Goal: Task Accomplishment & Management: Complete application form

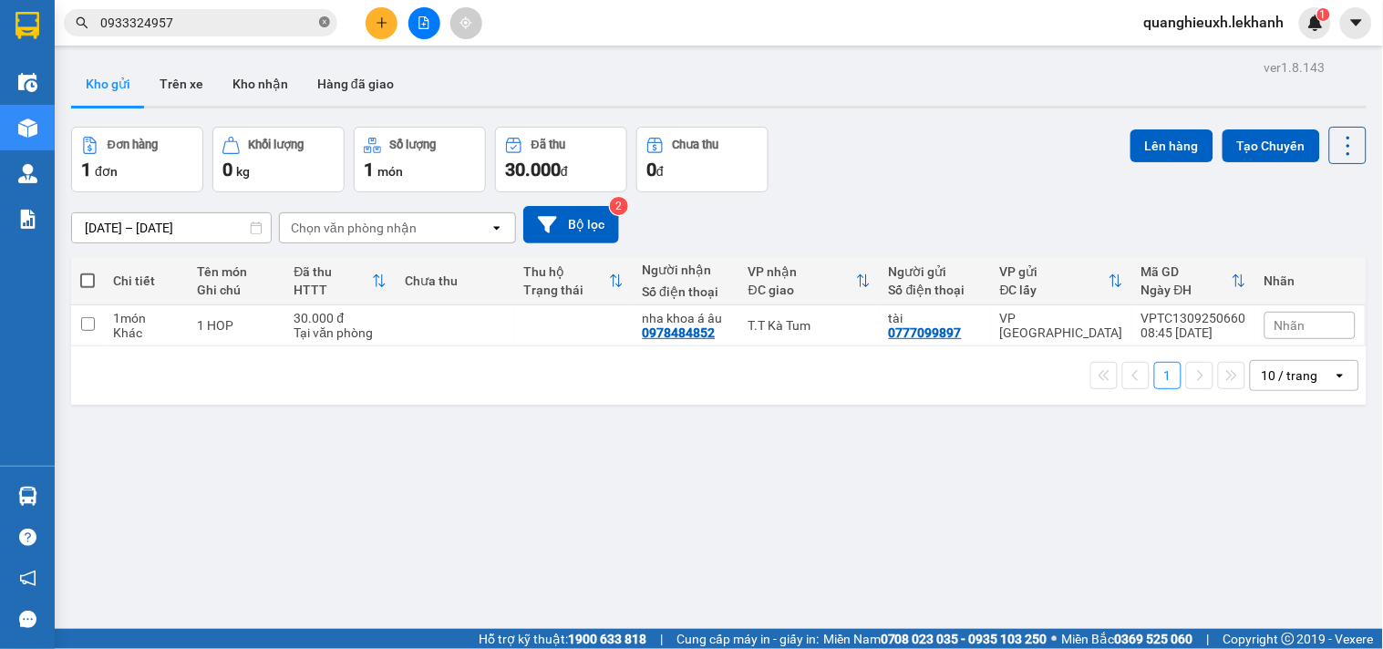
click at [325, 23] on icon "close-circle" at bounding box center [324, 21] width 11 height 11
click at [384, 21] on icon "plus" at bounding box center [382, 22] width 13 height 13
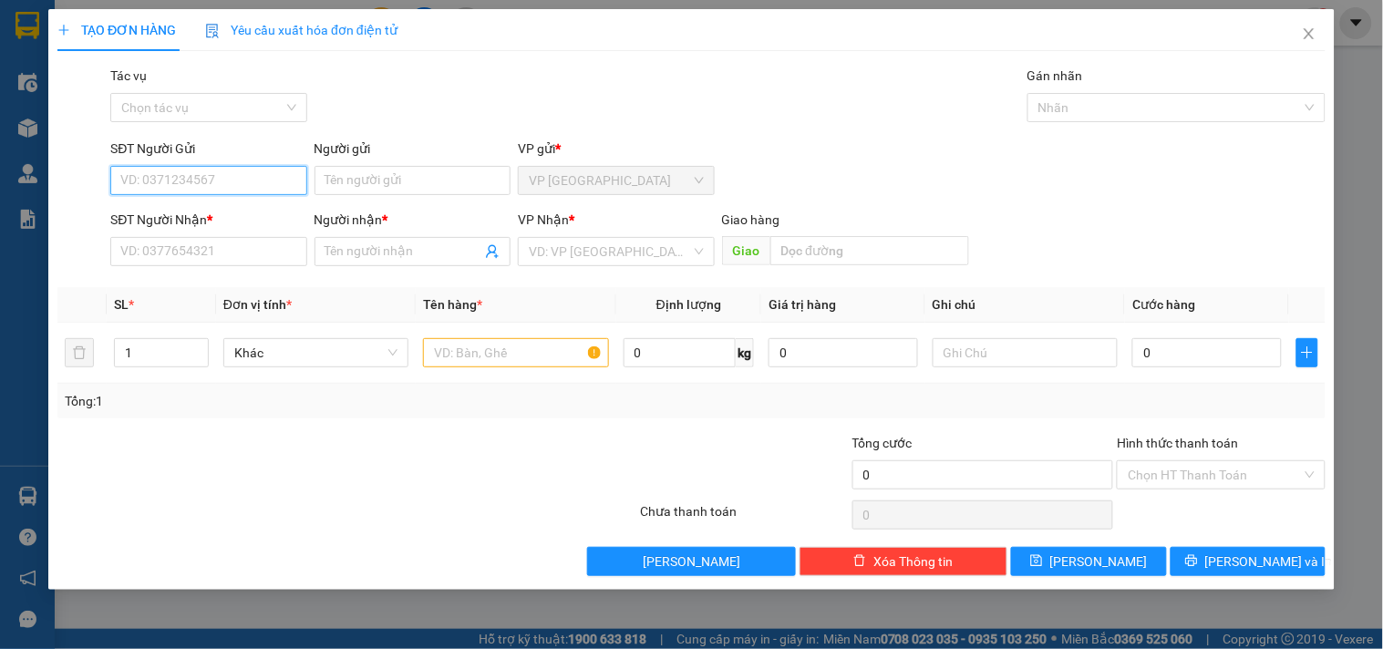
click at [243, 174] on input "SĐT Người Gửi" at bounding box center [208, 180] width 196 height 29
type input "0938866914"
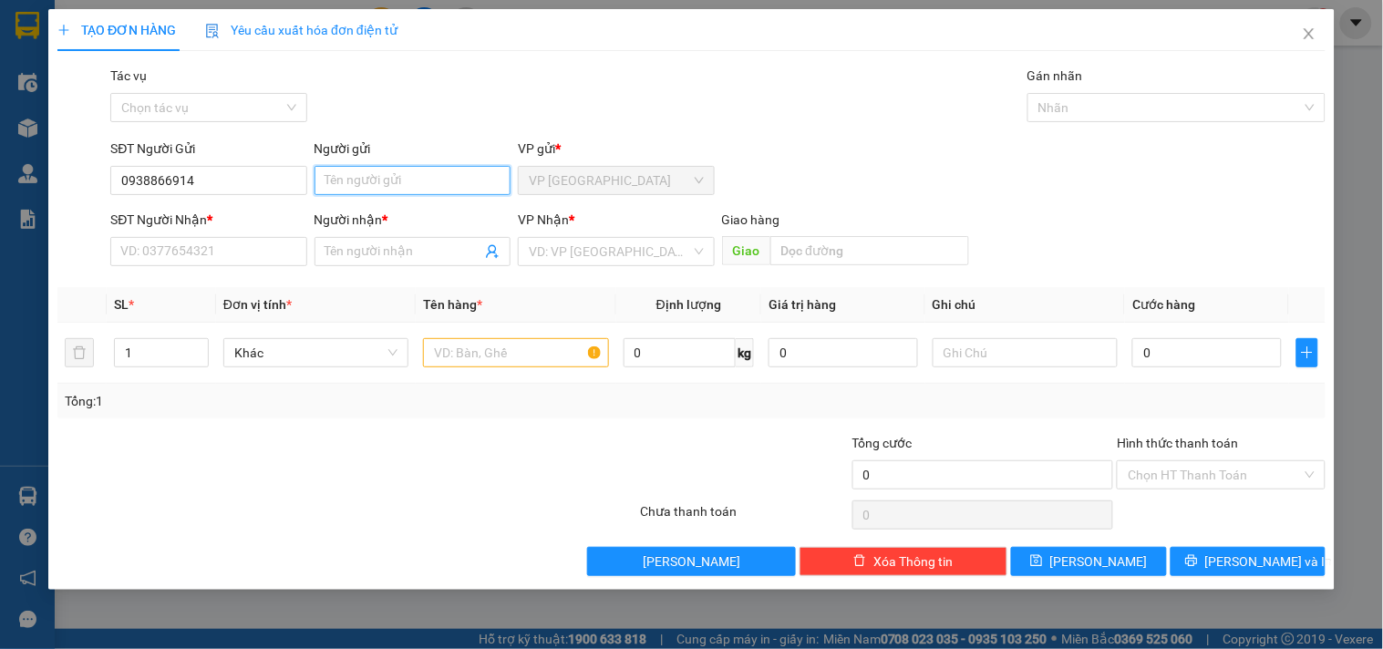
click at [371, 170] on input "Người gửi" at bounding box center [413, 180] width 196 height 29
type input "HỘI"
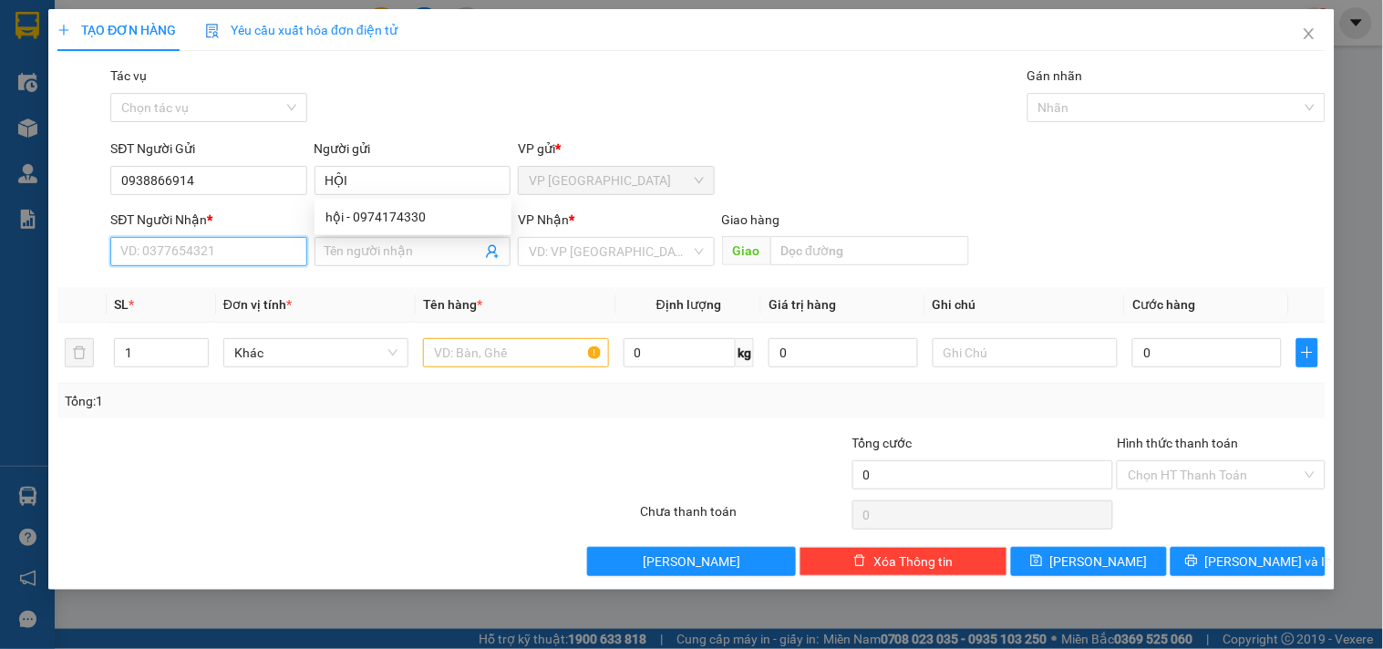
click at [219, 243] on input "SĐT Người Nhận *" at bounding box center [208, 251] width 196 height 29
type input "0349331354"
click at [266, 289] on div "0349331354 - [PERSON_NAME]" at bounding box center [211, 288] width 180 height 20
type input "THANH"
type input "70.000"
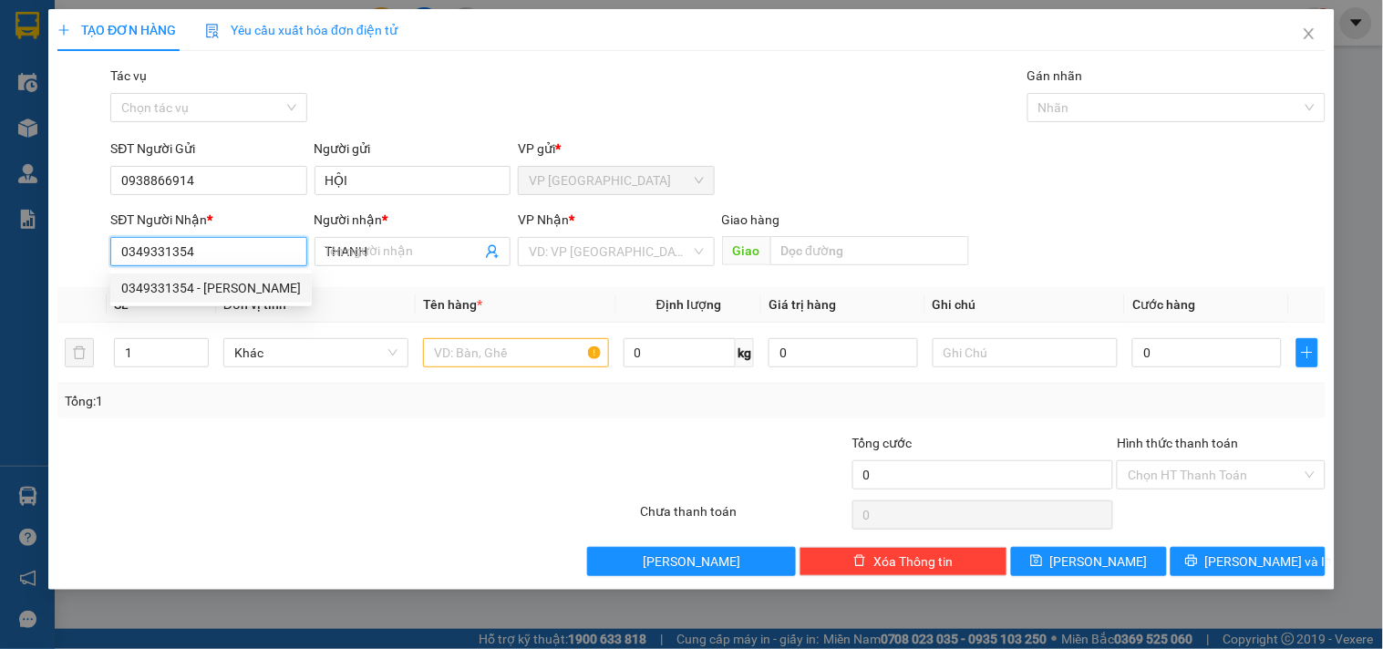
type input "70.000"
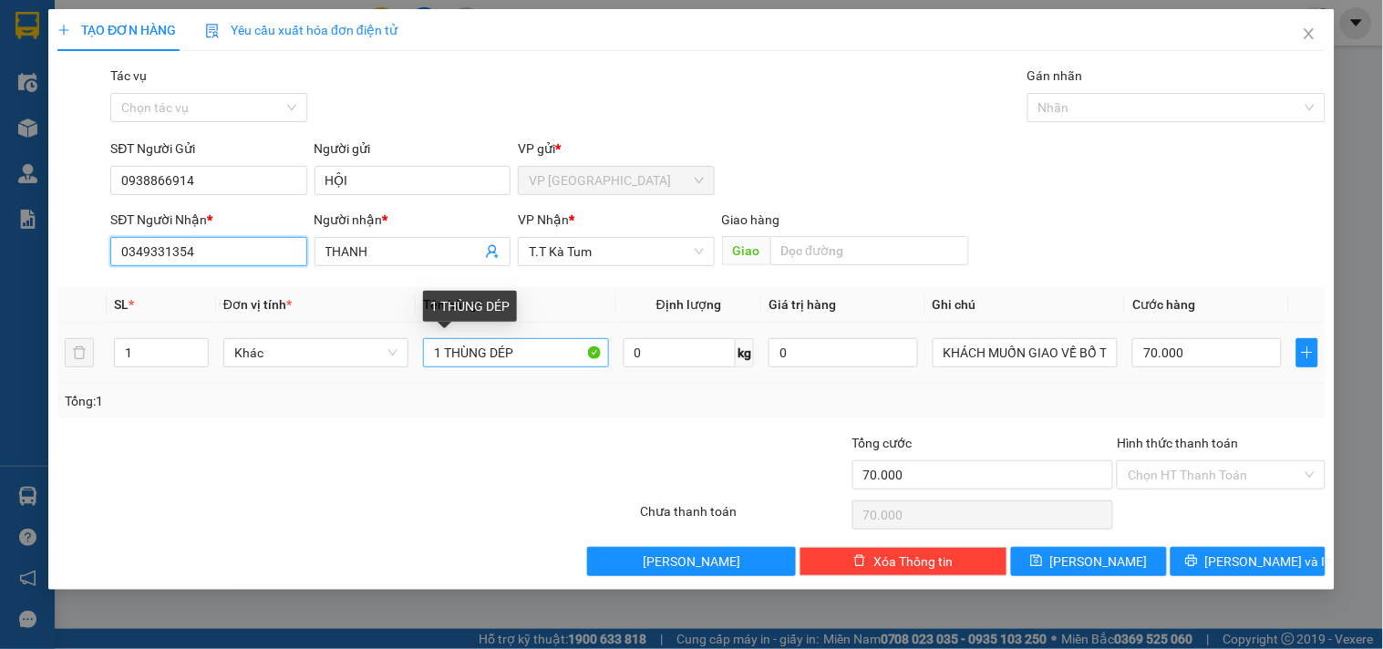
type input "0349331354"
drag, startPoint x: 554, startPoint y: 349, endPoint x: 1055, endPoint y: 332, distance: 500.9
click at [284, 351] on tr "1 Khác 1 THÙNG DÉP 0 kg 0 KHÁCH MUỐN GIAO VỀ BỔ TÚC 70.000" at bounding box center [691, 353] width 1268 height 61
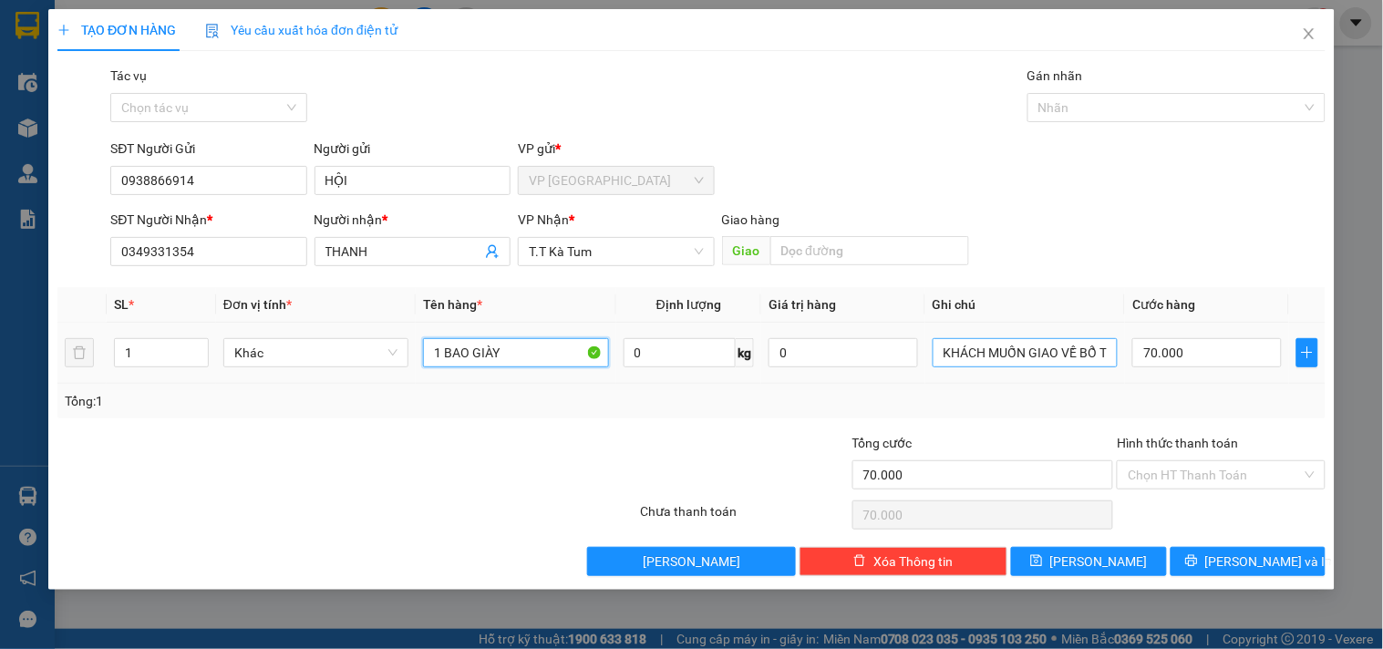
type input "1 BAO GIÀY"
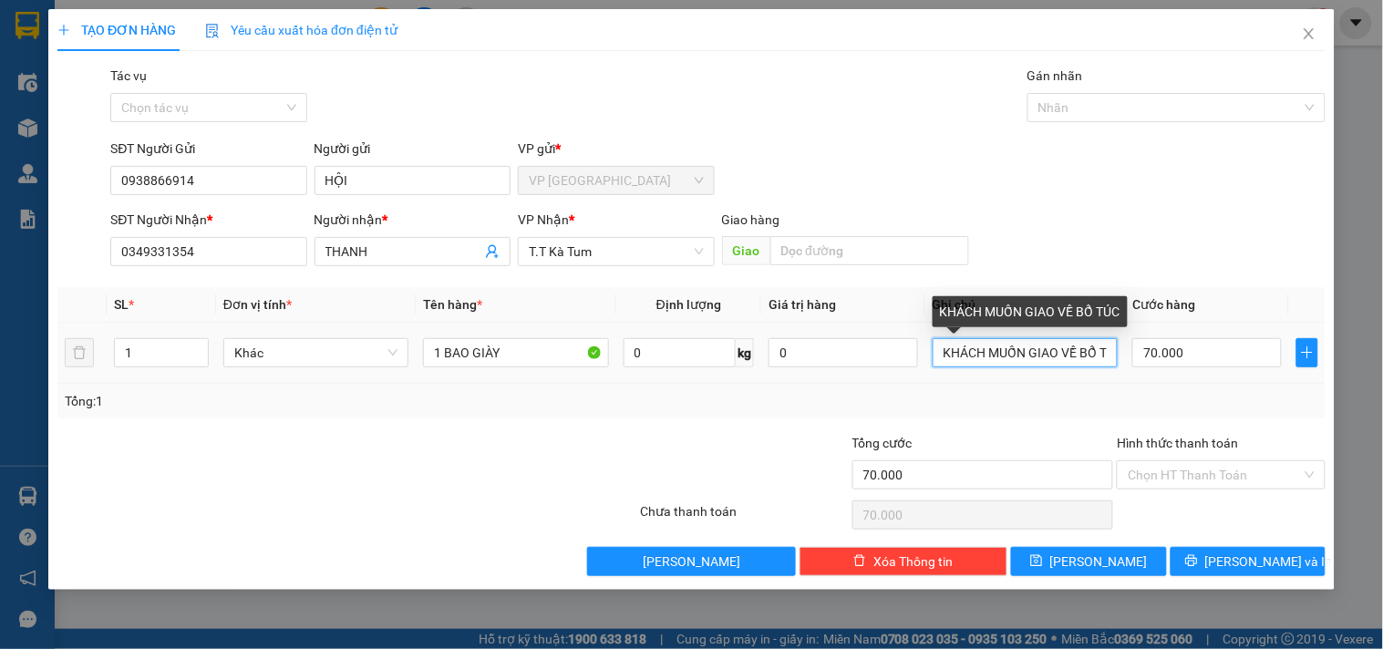
scroll to position [0, 23]
drag, startPoint x: 943, startPoint y: 357, endPoint x: 1382, endPoint y: 399, distance: 441.6
click at [1382, 401] on div "TẠO ĐƠN HÀNG Yêu cầu xuất hóa đơn điện tử Transit Pickup Surcharge Ids Transit …" at bounding box center [691, 324] width 1383 height 649
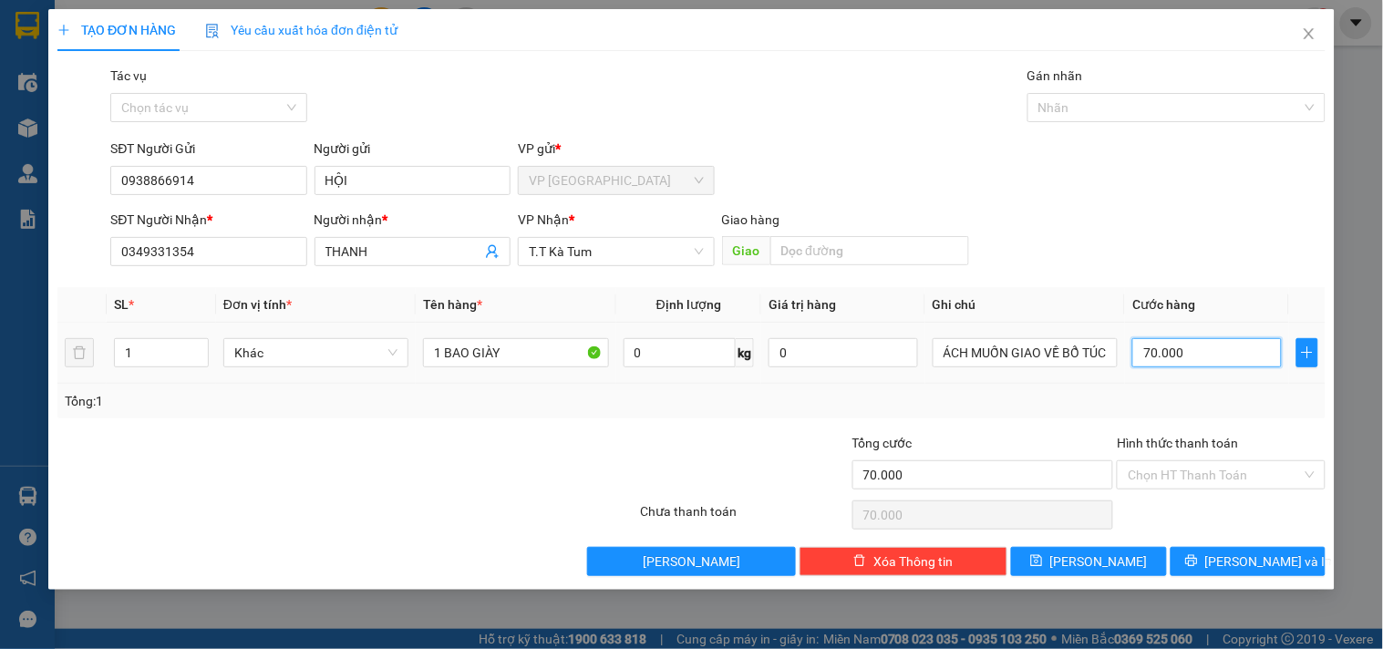
click at [1193, 357] on input "70.000" at bounding box center [1208, 352] width 150 height 29
type input "1"
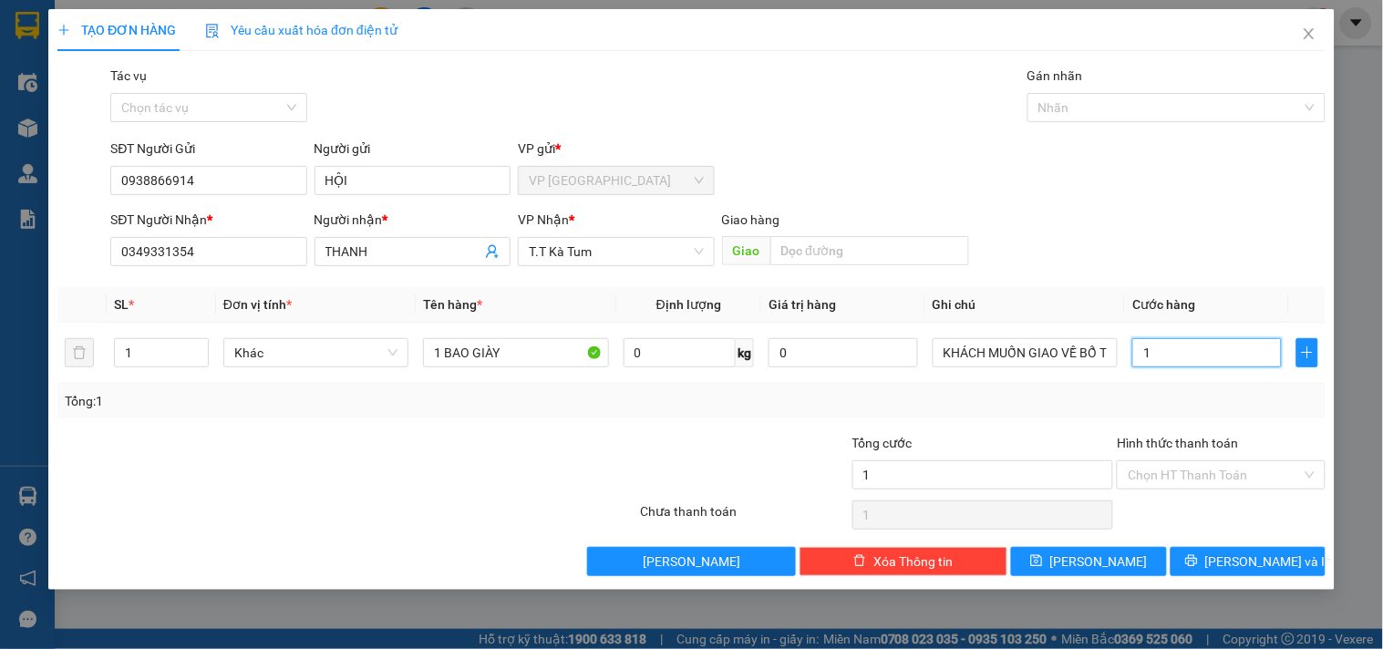
type input "10"
type input "100"
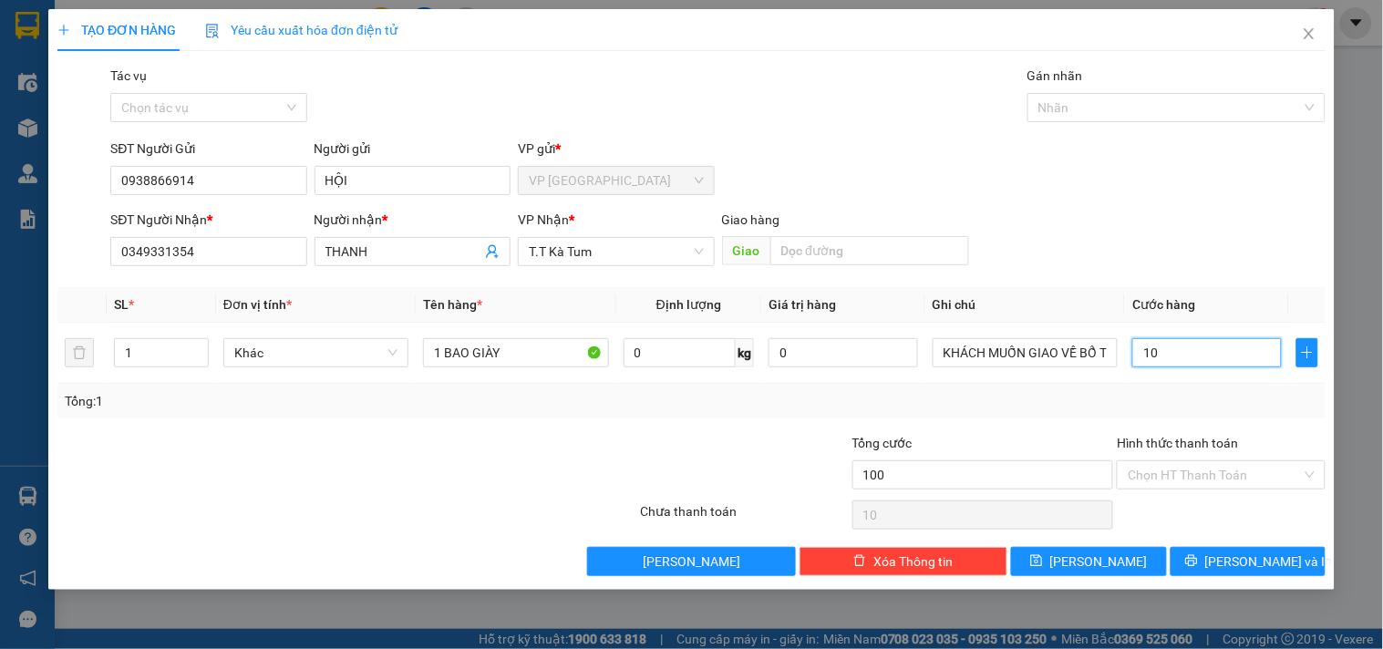
type input "100"
type input "1.000"
type input "10.000"
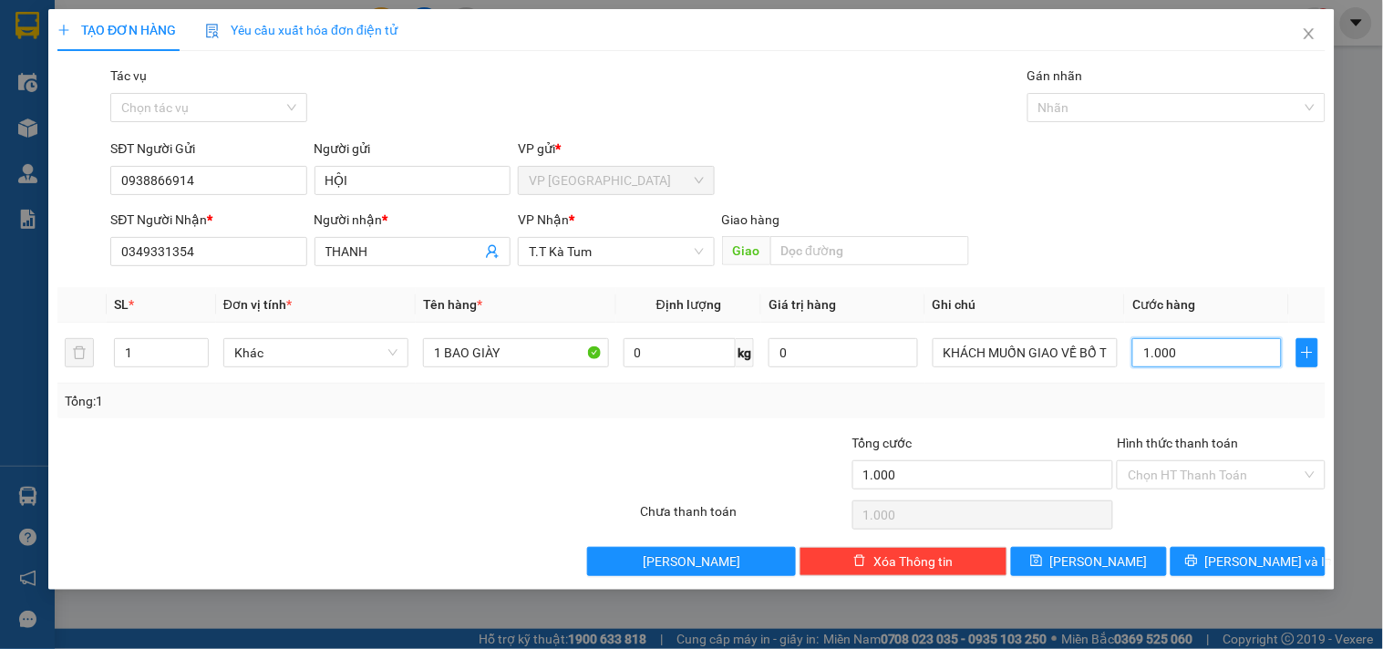
type input "10.000"
type input "100.000"
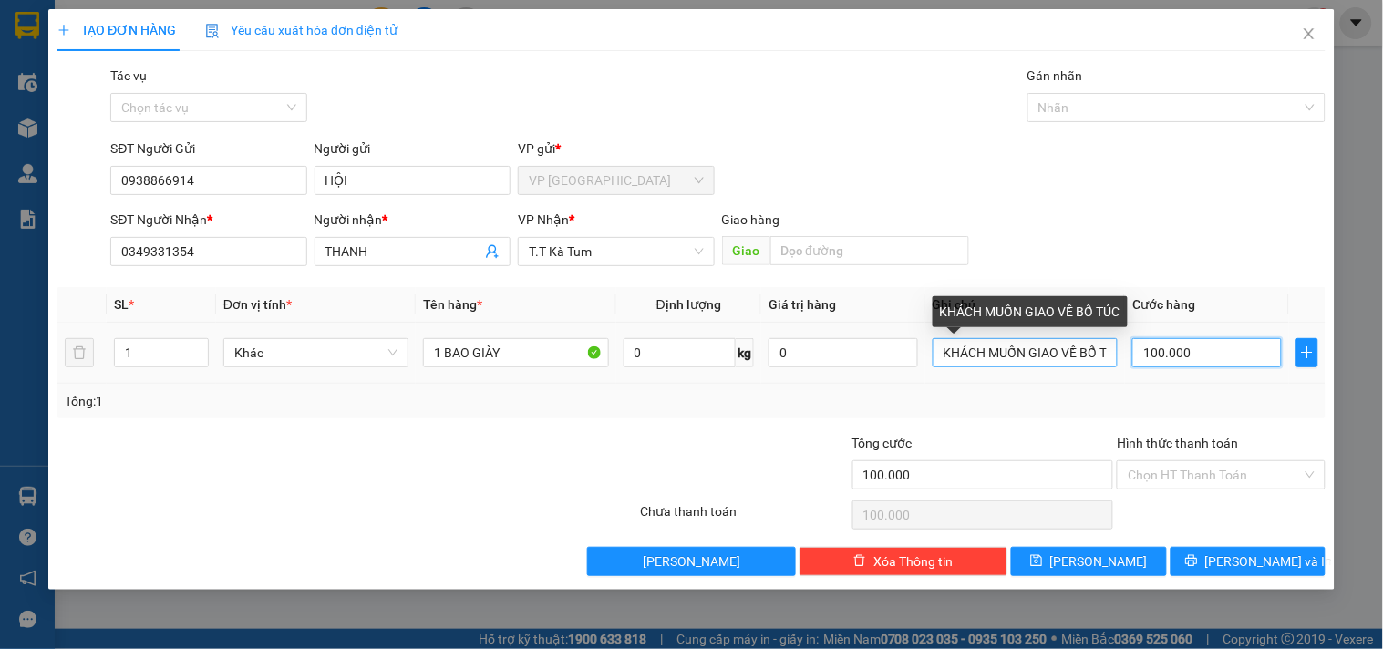
type input "100.000"
click at [969, 347] on input "KHÁCH MUỐN GIAO VỀ BỔ TÚC" at bounding box center [1025, 352] width 185 height 29
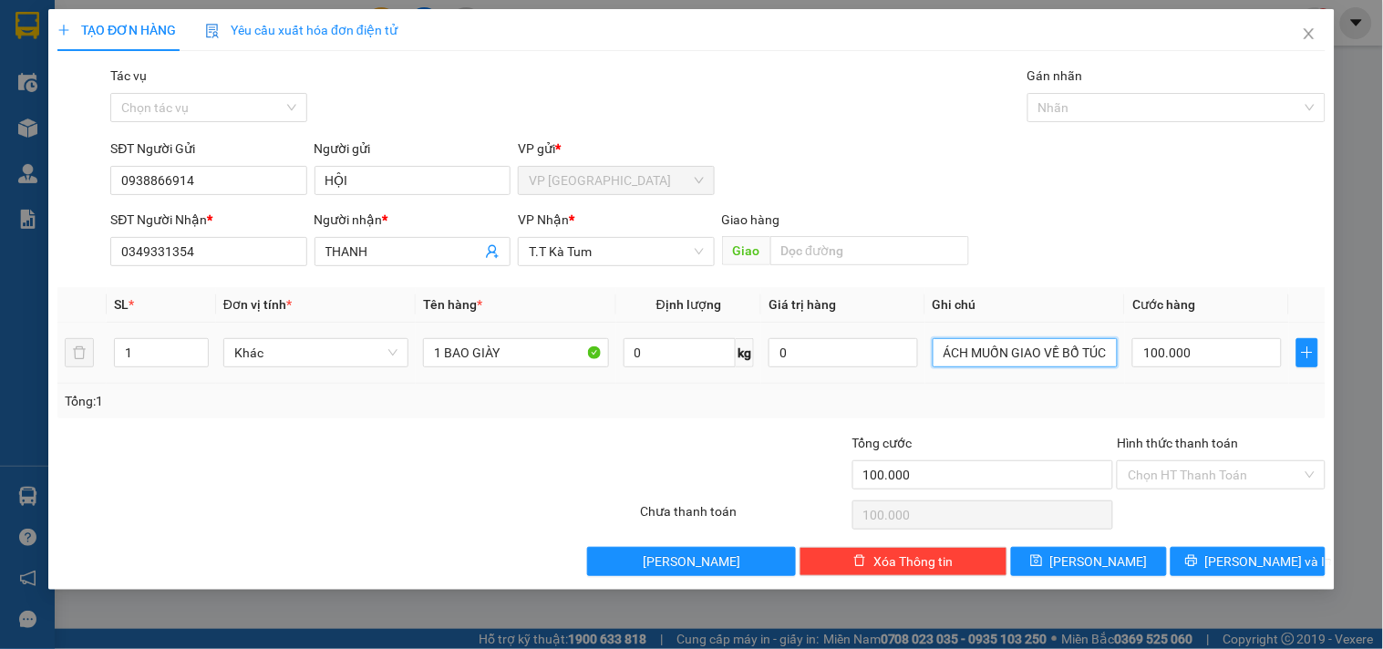
drag, startPoint x: 942, startPoint y: 357, endPoint x: 1177, endPoint y: 378, distance: 236.1
click at [1177, 378] on tr "1 Khác 1 BAO GIÀY 0 kg 0 KHÁCH MUỐN GIAO VỀ BỔ TÚC 100.000" at bounding box center [691, 353] width 1268 height 61
click at [1044, 370] on div "KHÁCH MUỐN GIAO VỀ BỔ TÚC" at bounding box center [1025, 353] width 185 height 36
drag, startPoint x: 1027, startPoint y: 361, endPoint x: 922, endPoint y: 361, distance: 104.9
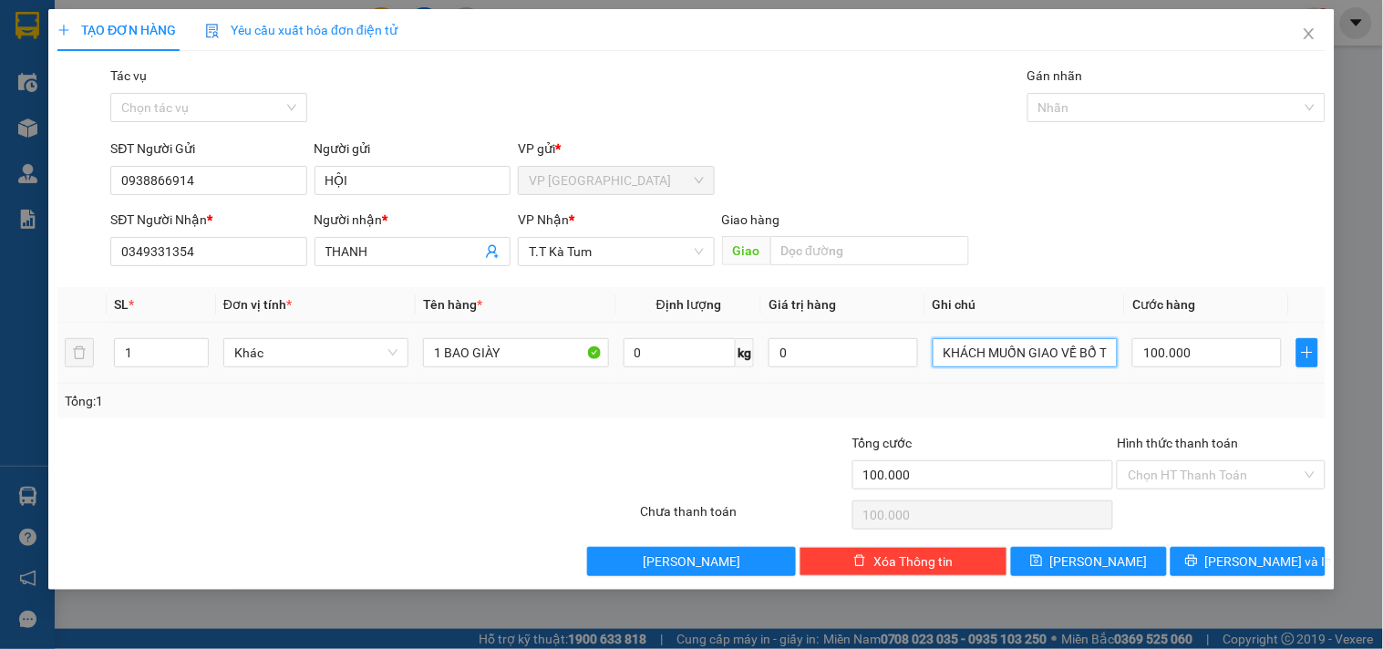
click at [868, 361] on tr "1 Khác 1 BAO GIÀY 0 kg 0 KHÁCH MUỐN GIAO VỀ BỔ TÚC 100.000" at bounding box center [691, 353] width 1268 height 61
type input "GIAO VỀ BỔ TÚC"
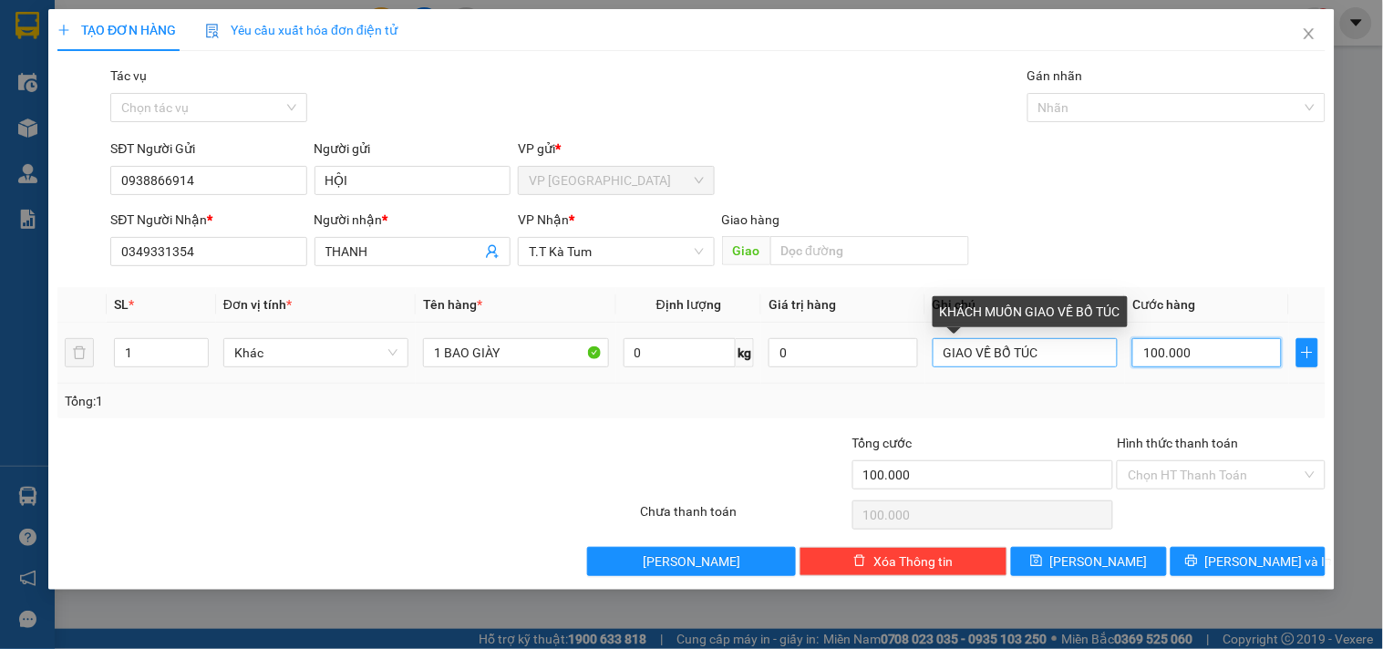
type input "0"
click at [1047, 359] on input "GIAO VỀ BỔ TÚC" at bounding box center [1025, 352] width 185 height 29
click at [1055, 357] on input "GIAO VỀ BỔ TÚC" at bounding box center [1025, 352] width 185 height 29
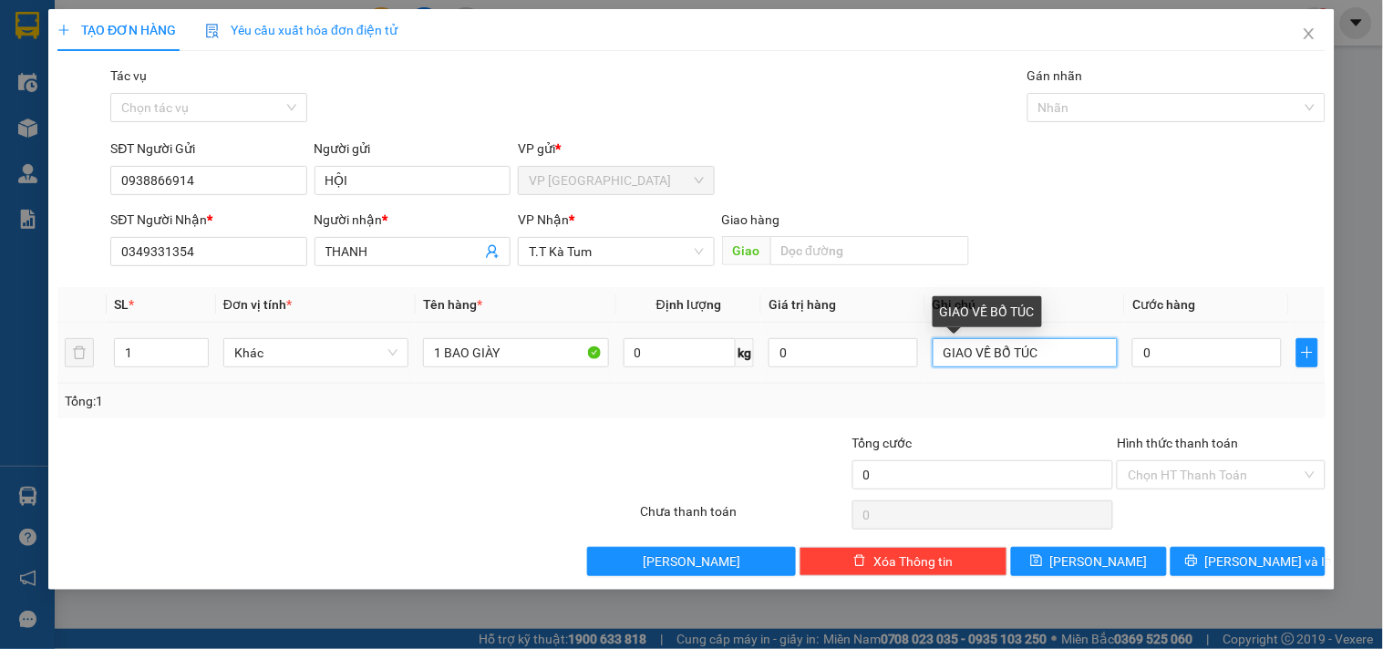
click at [1047, 353] on input "GIAO VỀ BỔ TÚC" at bounding box center [1025, 352] width 185 height 29
click at [1034, 350] on input "GIAO VỀ BỔ TÚC" at bounding box center [1025, 352] width 185 height 29
click at [1047, 356] on input "GIAO VỀ BỔ TÚC" at bounding box center [1025, 352] width 185 height 29
type input "GIAO VỀ BỔ TÚC TRẠM COI PHỤ THU DÙM EM [GEOGRAPHIC_DATA]"
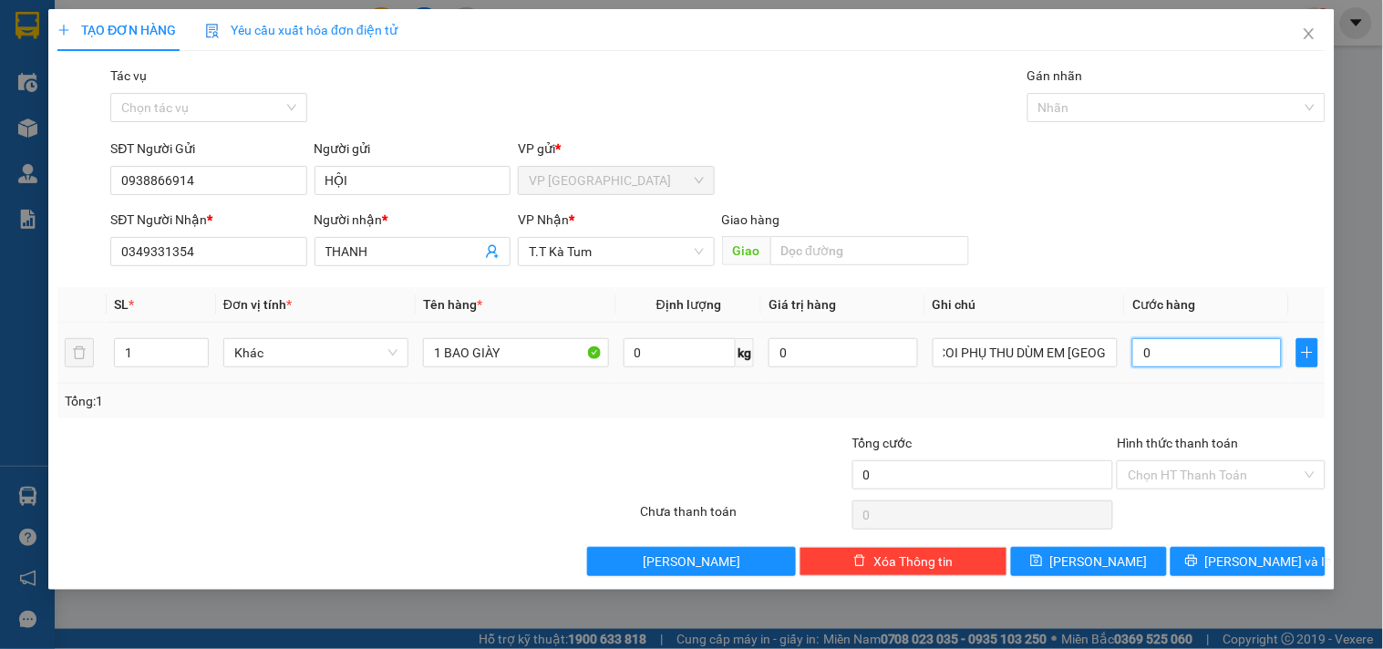
click at [1145, 360] on input "0" at bounding box center [1208, 352] width 150 height 29
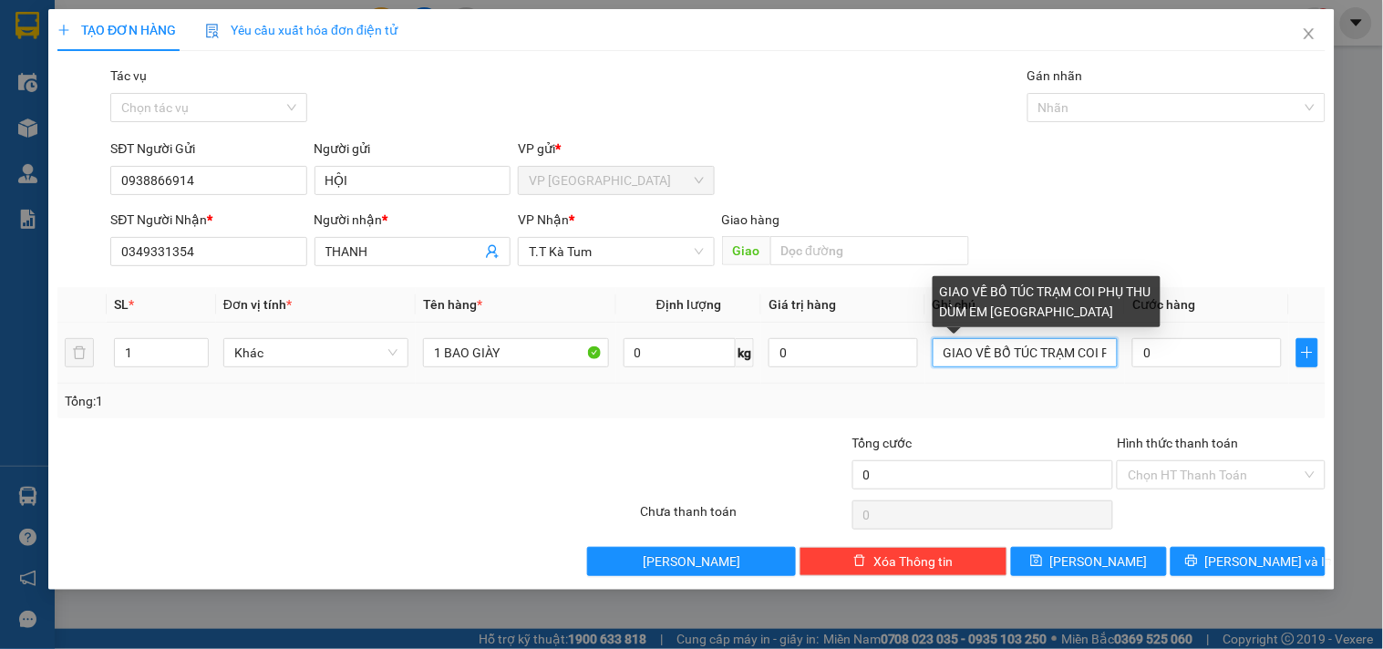
scroll to position [0, 141]
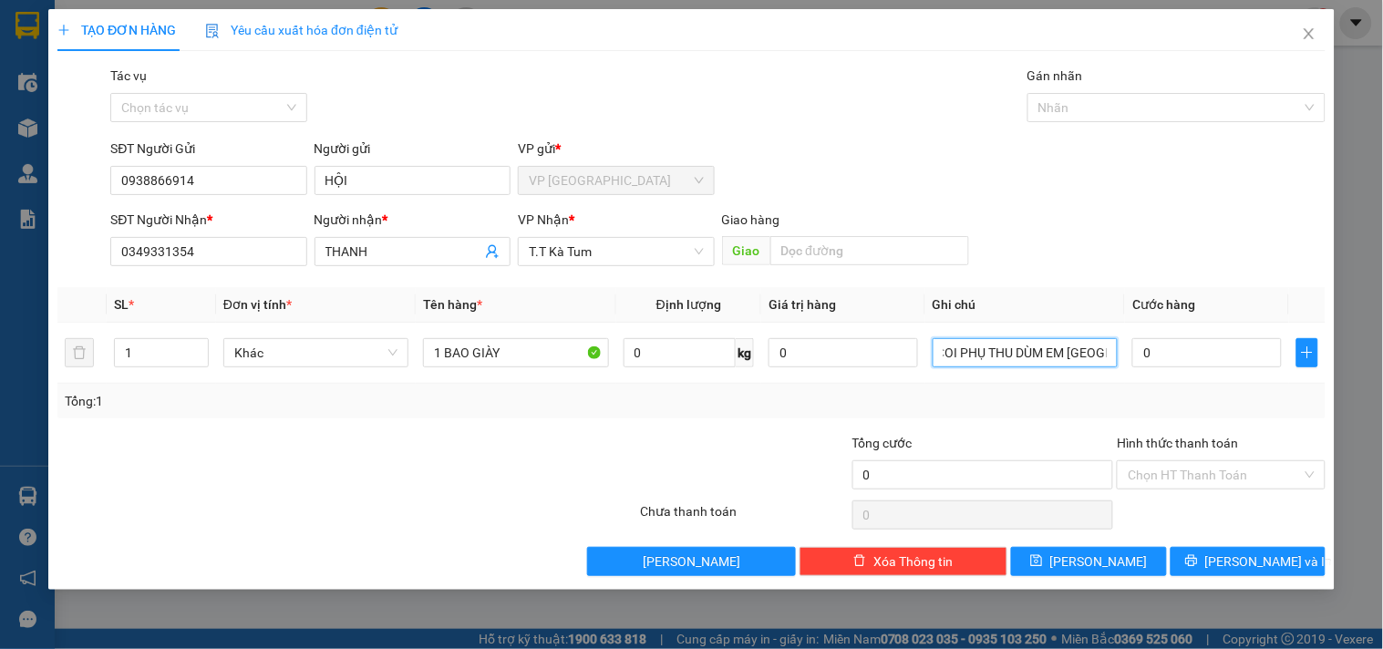
drag, startPoint x: 949, startPoint y: 356, endPoint x: 1382, endPoint y: 368, distance: 433.3
click at [1382, 368] on div "TẠO ĐƠN HÀNG Yêu cầu xuất hóa đơn điện tử Transit Pickup Surcharge Ids Transit …" at bounding box center [691, 324] width 1383 height 649
click at [1146, 353] on input "0" at bounding box center [1208, 352] width 150 height 29
click at [1158, 358] on input "0" at bounding box center [1208, 352] width 150 height 29
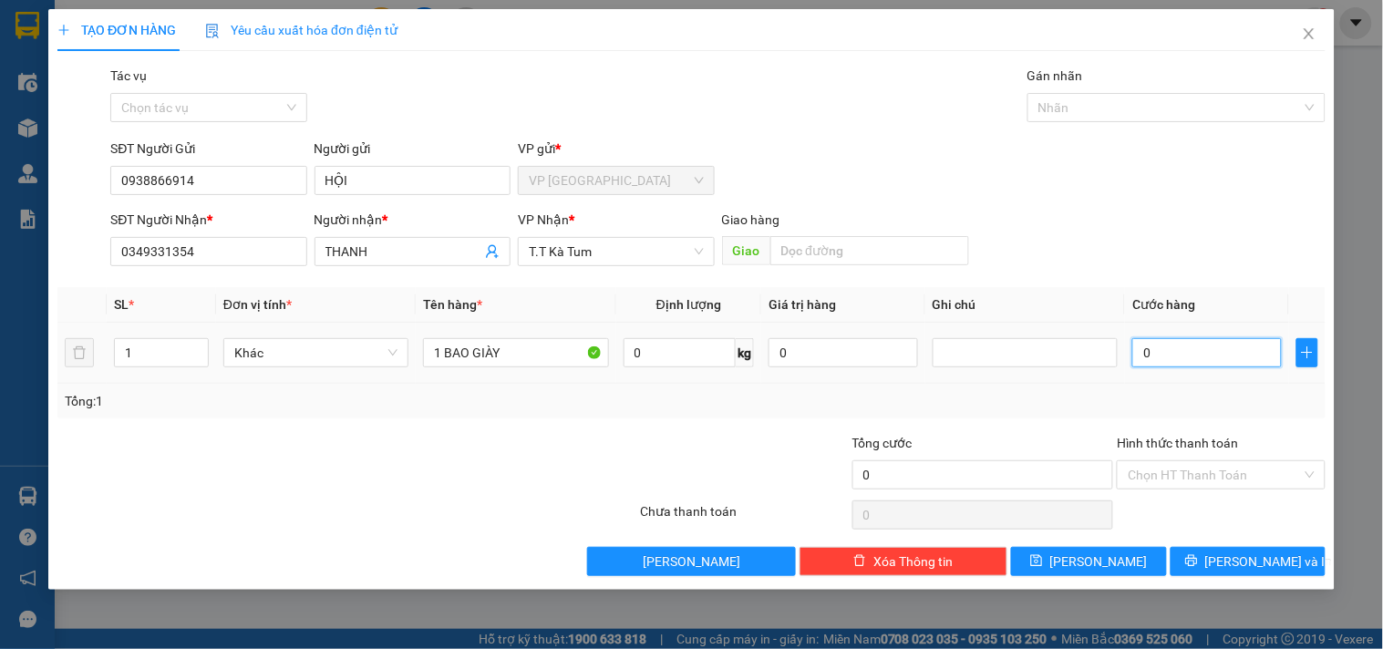
click at [1149, 357] on input "0" at bounding box center [1208, 352] width 150 height 29
click at [1143, 353] on input "0" at bounding box center [1208, 352] width 150 height 29
type input "90"
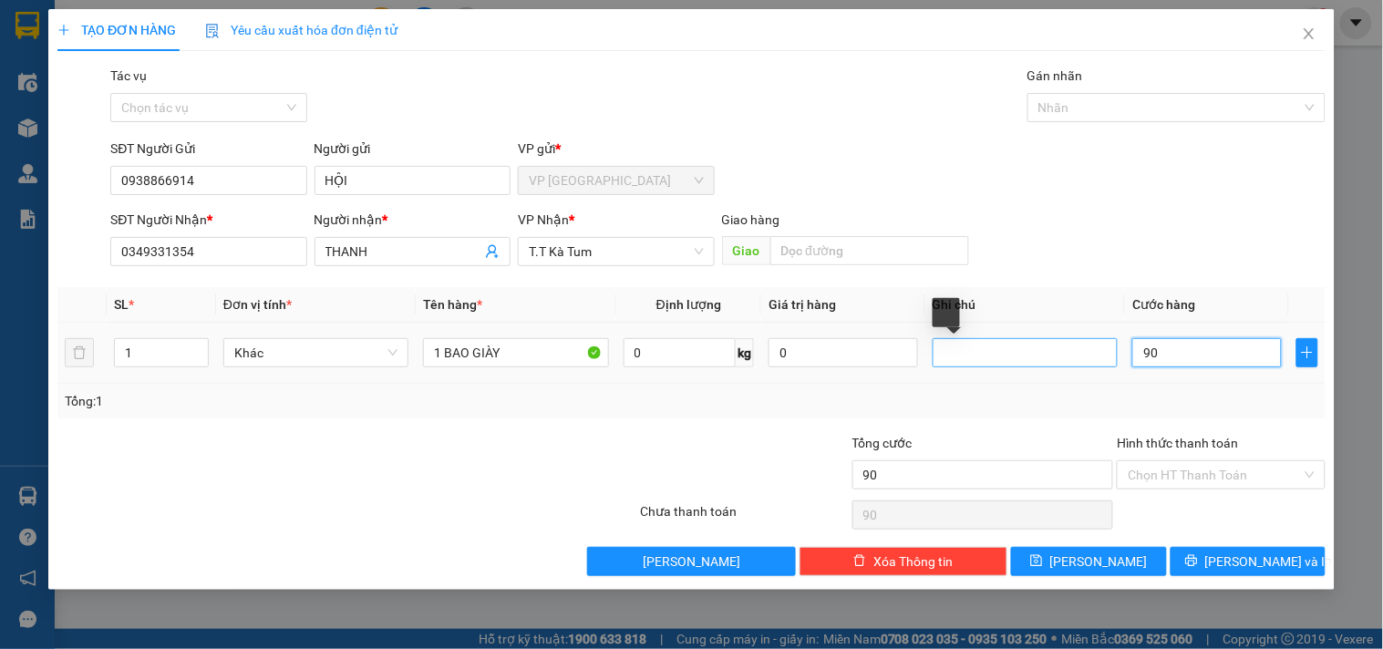
type input "900"
type input "9.000"
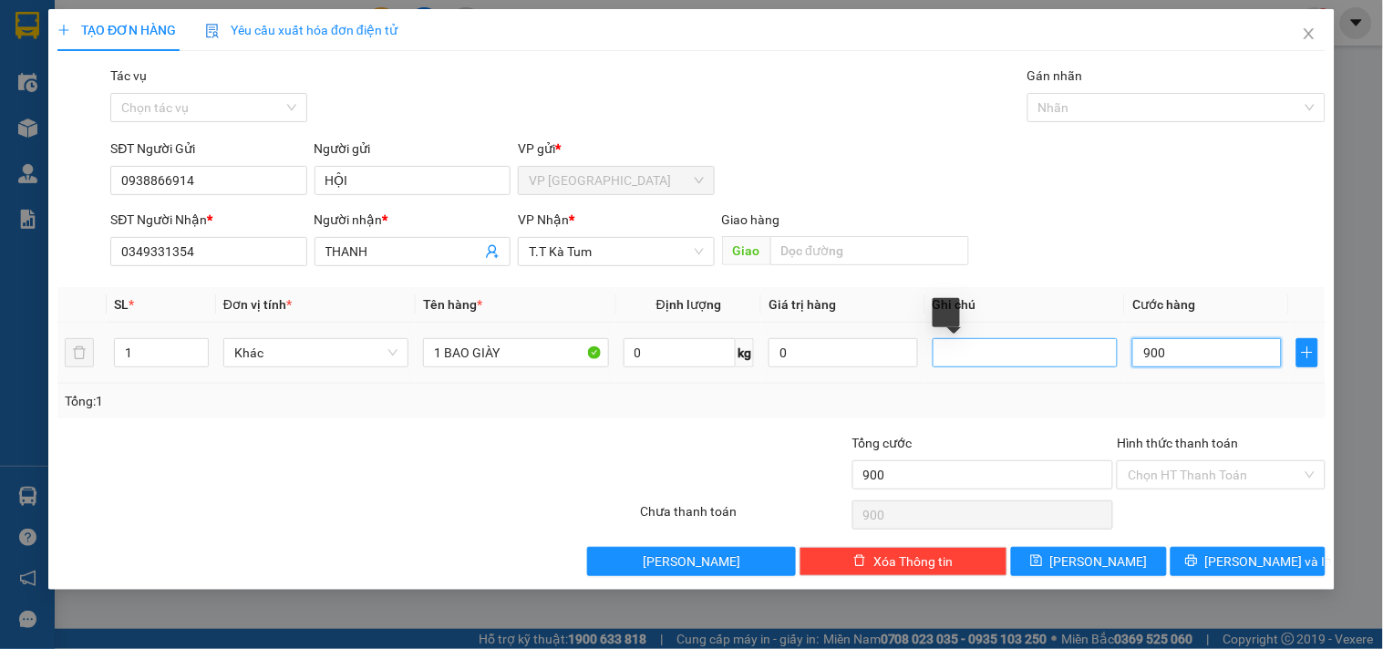
type input "9.000"
type input "90.000"
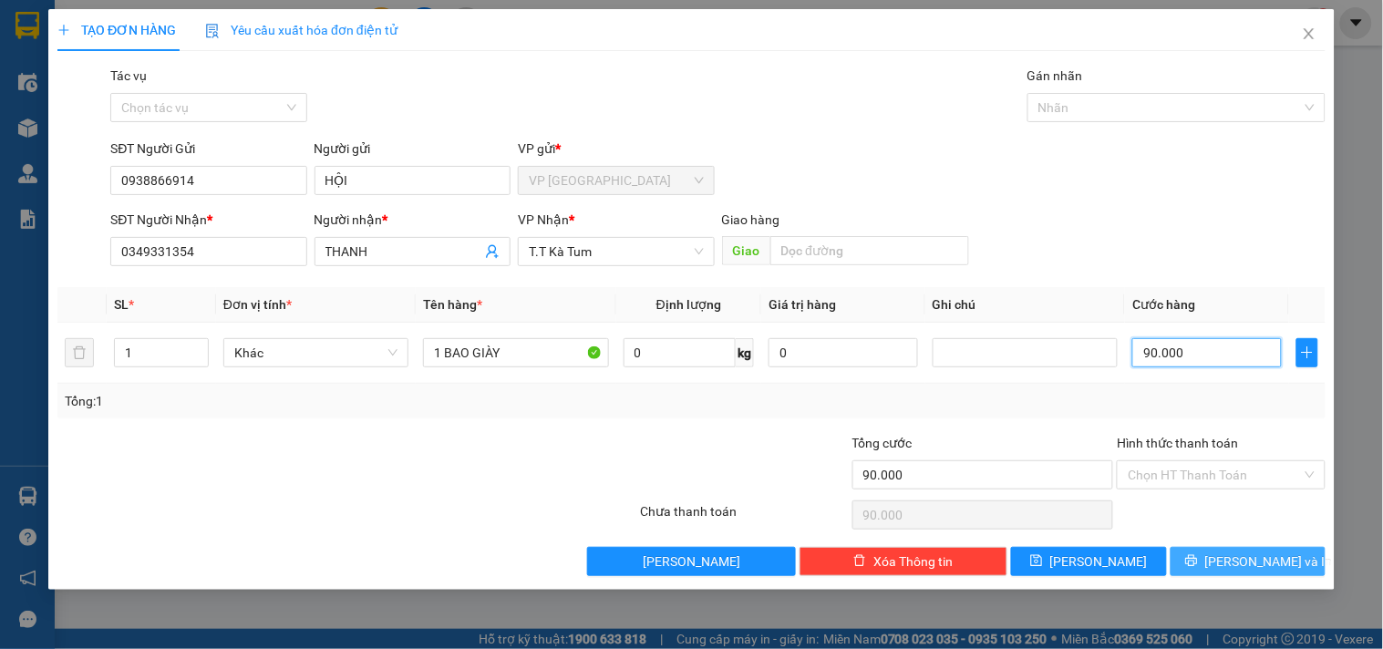
type input "90.000"
click at [1198, 562] on icon "printer" at bounding box center [1191, 560] width 13 height 13
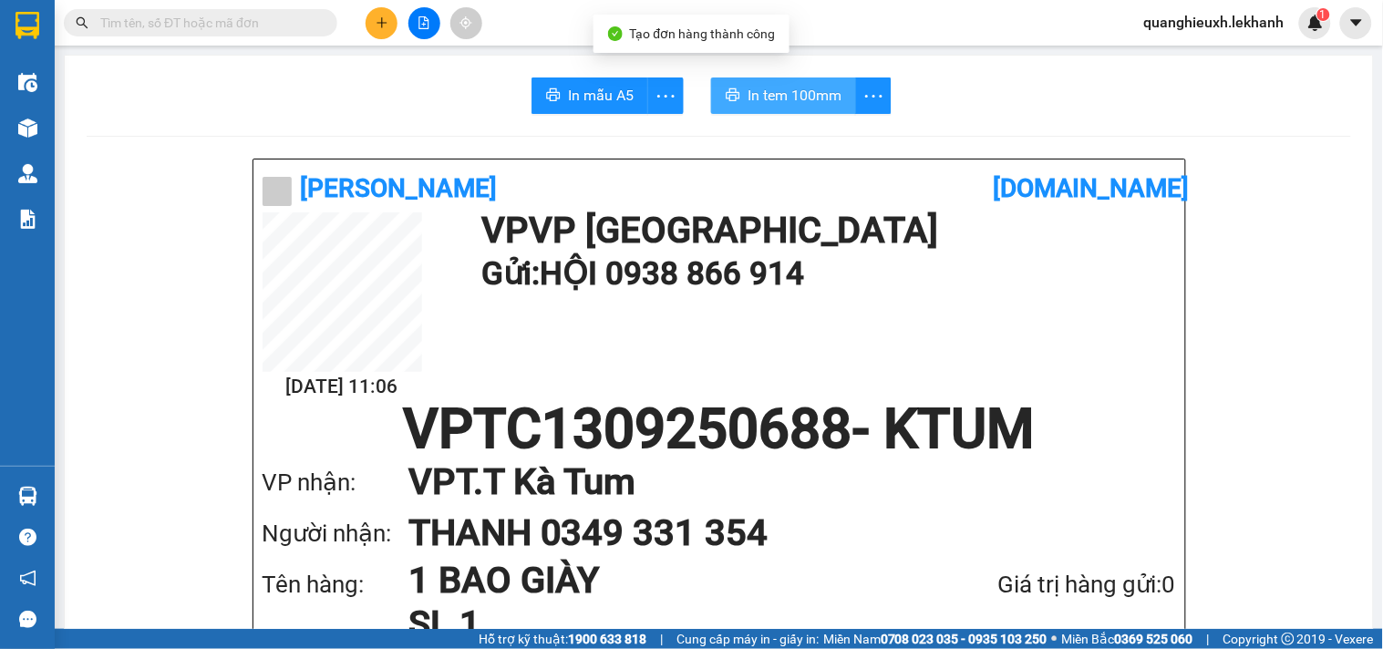
click at [810, 100] on span "In tem 100mm" at bounding box center [795, 95] width 94 height 23
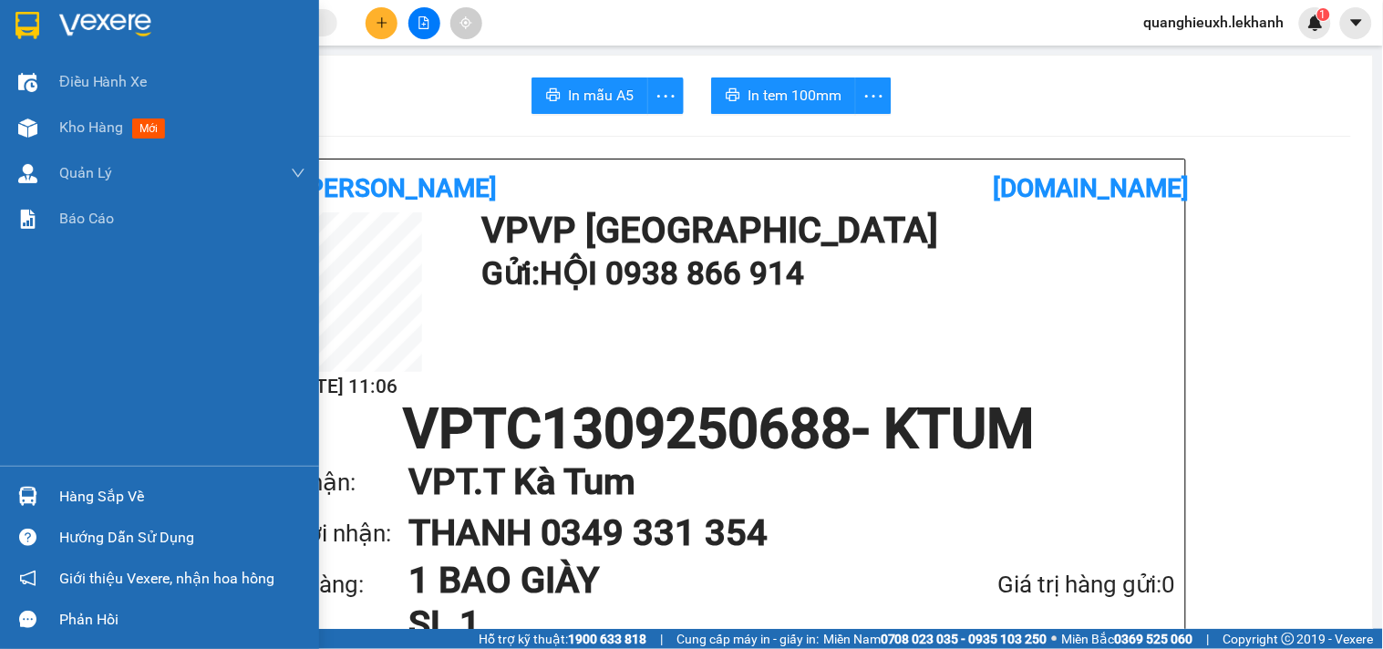
drag, startPoint x: 30, startPoint y: 19, endPoint x: 56, endPoint y: 0, distance: 31.9
click at [31, 19] on img at bounding box center [28, 25] width 24 height 27
